Goal: Task Accomplishment & Management: Complete application form

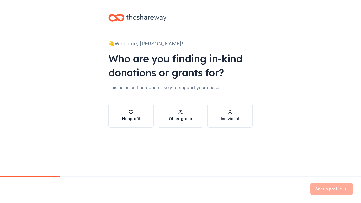
click at [143, 110] on button "Nonprofit" at bounding box center [130, 116] width 45 height 24
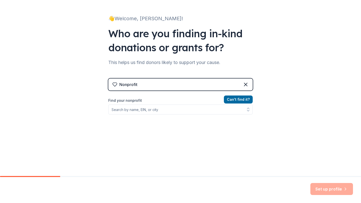
scroll to position [32, 0]
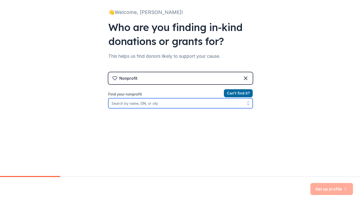
click at [149, 108] on input "Find your nonprofit" at bounding box center [180, 103] width 144 height 10
type input "[GEOGRAPHIC_DATA]"
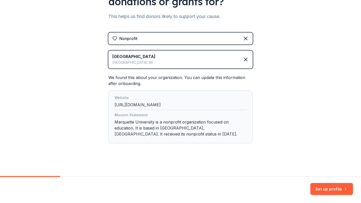
scroll to position [73, 0]
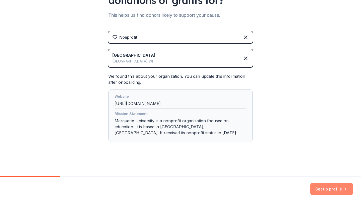
click at [316, 191] on button "Set up profile" at bounding box center [331, 189] width 43 height 12
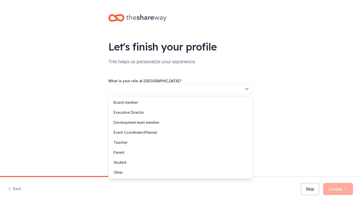
click at [235, 87] on button "button" at bounding box center [180, 89] width 144 height 11
click at [135, 162] on div "Student" at bounding box center [181, 163] width 142 height 10
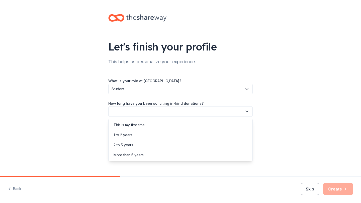
click at [165, 109] on button "button" at bounding box center [180, 111] width 144 height 11
click at [152, 127] on div "This is my first time!" at bounding box center [181, 125] width 142 height 10
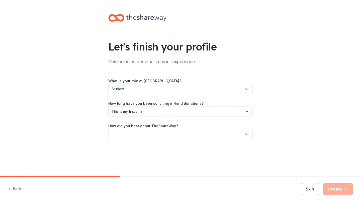
click at [155, 134] on button "button" at bounding box center [180, 134] width 144 height 11
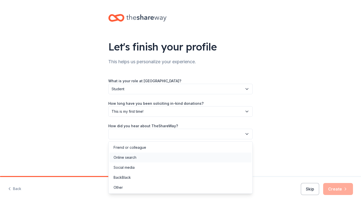
click at [142, 156] on div "Online search" at bounding box center [181, 158] width 142 height 10
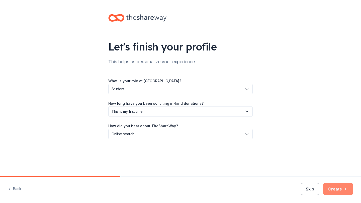
click at [342, 191] on button "Create" at bounding box center [338, 189] width 30 height 12
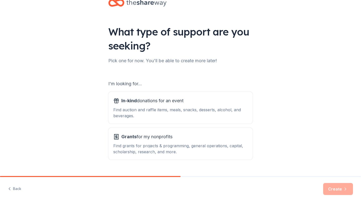
scroll to position [26, 0]
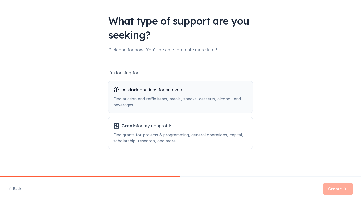
click at [210, 92] on div "In-kind donations for an event" at bounding box center [180, 90] width 134 height 8
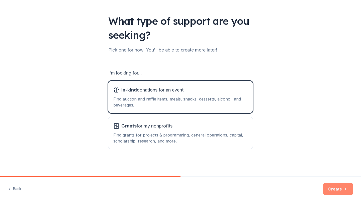
click at [345, 190] on icon "button" at bounding box center [345, 189] width 1 height 3
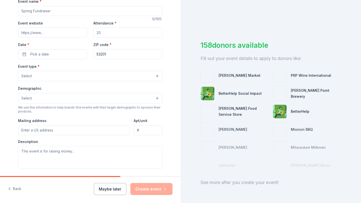
scroll to position [78, 0]
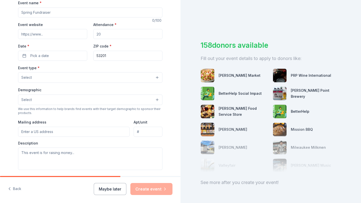
click at [100, 96] on button "Select" at bounding box center [90, 100] width 144 height 11
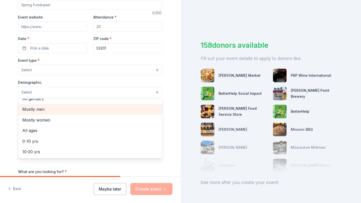
scroll to position [0, 0]
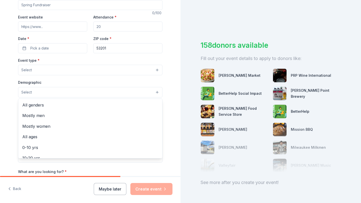
click at [78, 79] on div "Demographic Select All genders Mostly men Mostly women All ages [DEMOGRAPHIC_DA…" at bounding box center [90, 88] width 144 height 18
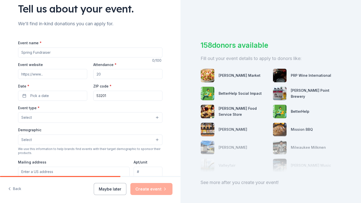
scroll to position [36, 0]
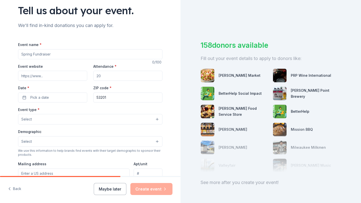
click at [100, 77] on input "Attendance *" at bounding box center [127, 76] width 69 height 10
click at [65, 79] on input "Event website" at bounding box center [52, 76] width 69 height 10
click at [98, 75] on input "Attendance *" at bounding box center [127, 76] width 69 height 10
type input "100"
click at [68, 96] on button "Pick a date" at bounding box center [52, 98] width 69 height 10
